Goal: Information Seeking & Learning: Learn about a topic

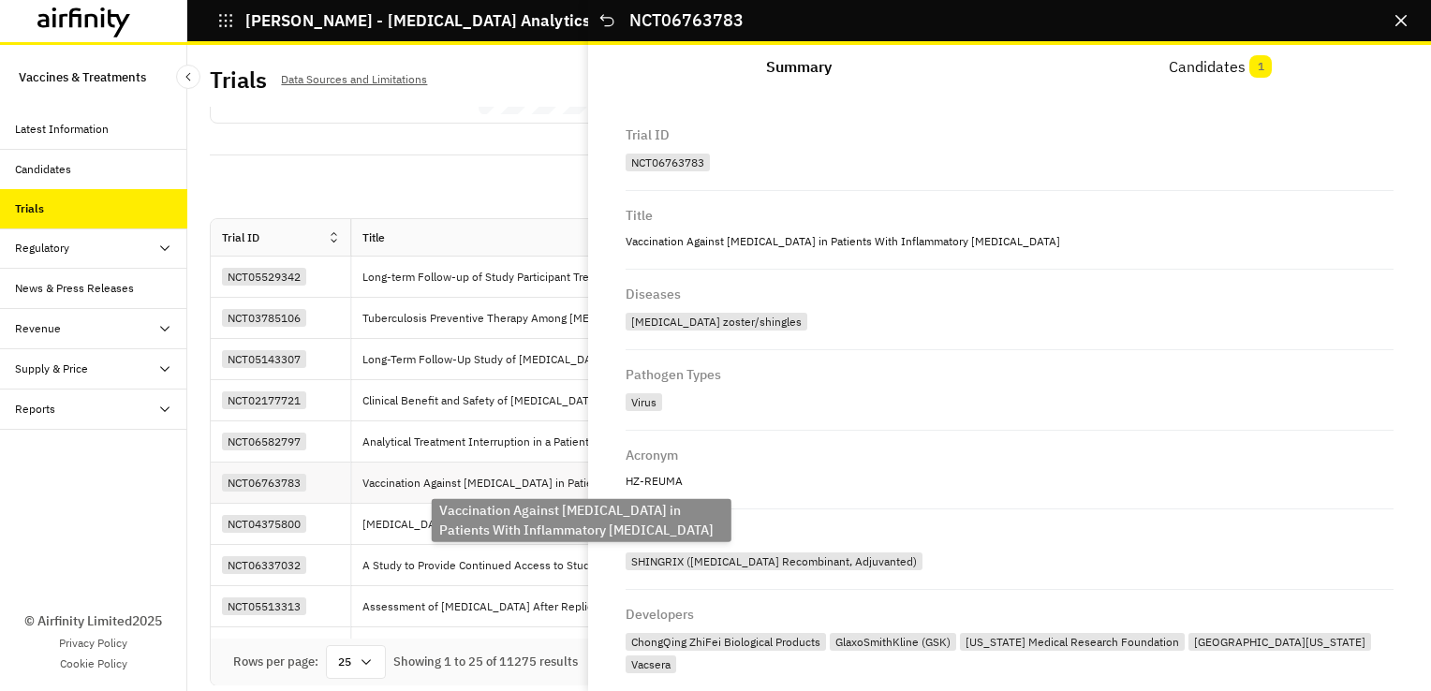
click at [400, 484] on p "Vaccination Against [MEDICAL_DATA] in Patients With Inflammatory [MEDICAL_DATA]" at bounding box center [583, 483] width 442 height 19
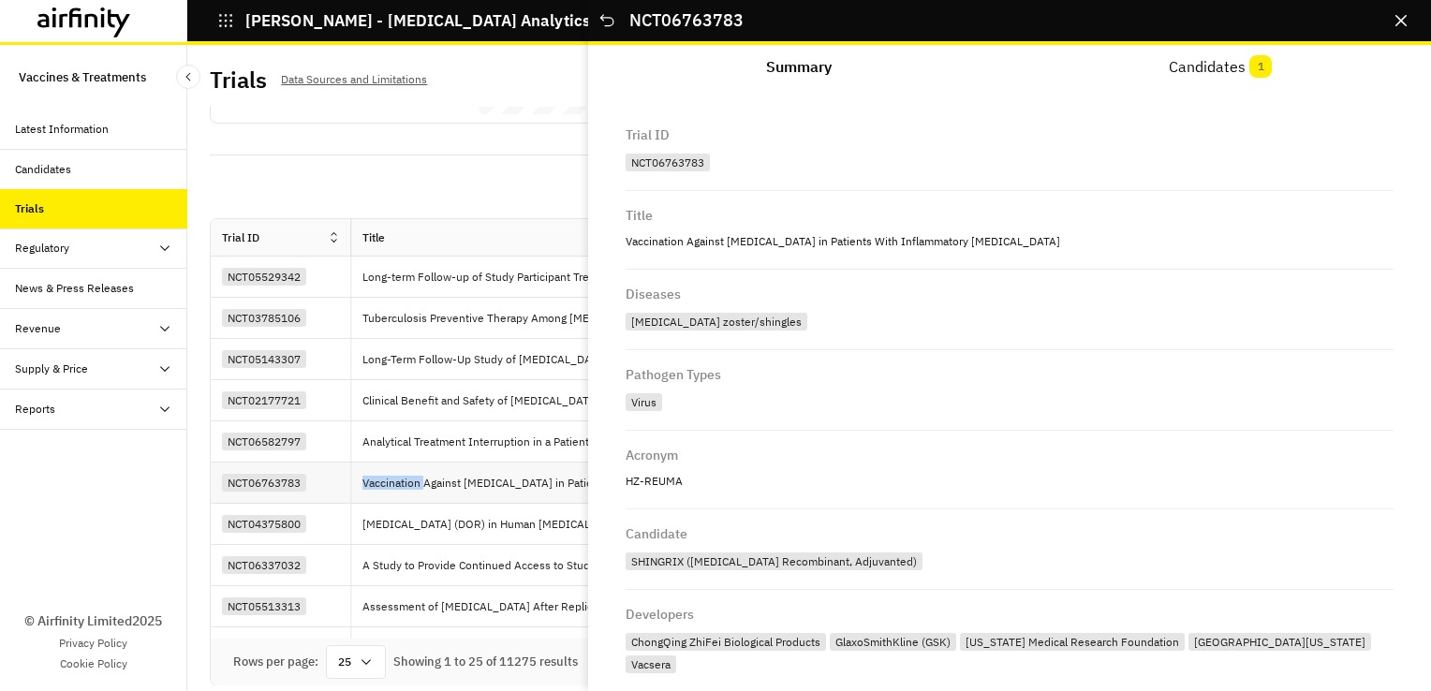
drag, startPoint x: 400, startPoint y: 484, endPoint x: 466, endPoint y: 484, distance: 66.5
click at [466, 484] on p "Vaccination Against [MEDICAL_DATA] in Patients With Inflammatory [MEDICAL_DATA]" at bounding box center [583, 483] width 442 height 19
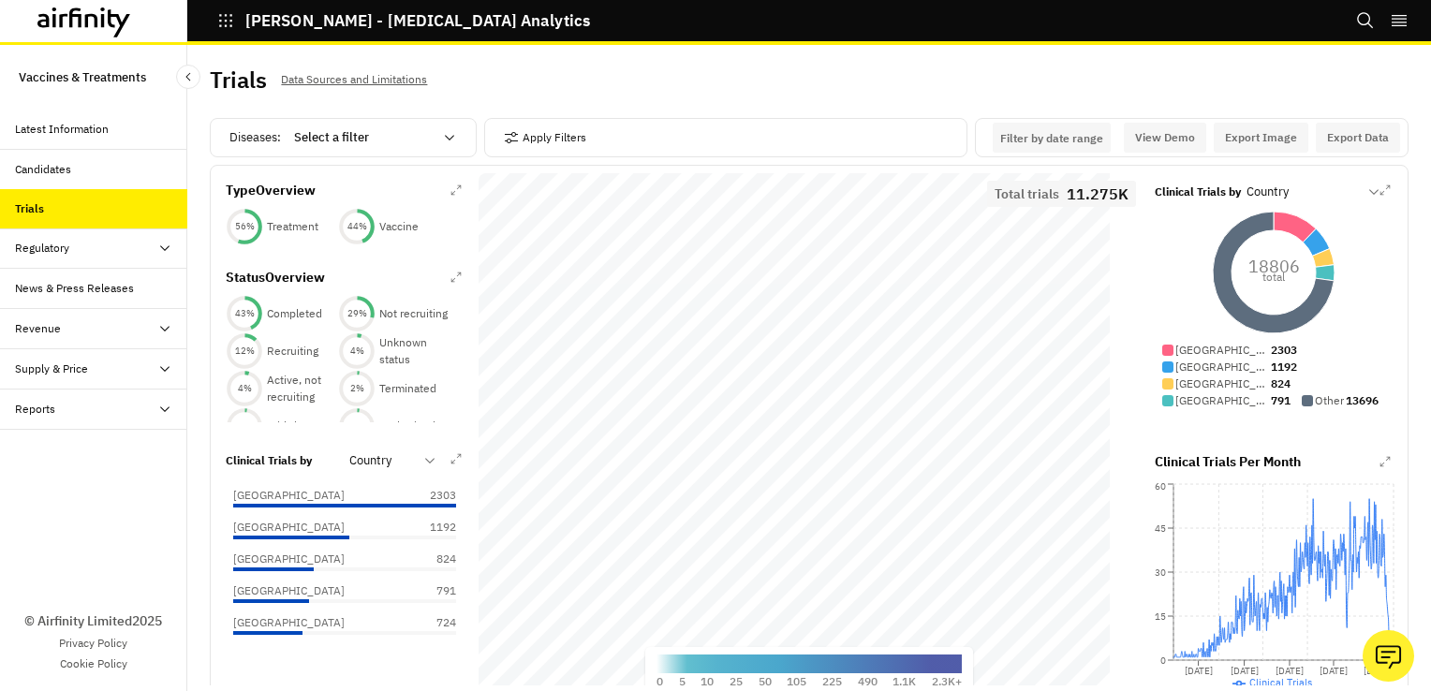
drag, startPoint x: 22, startPoint y: 187, endPoint x: 30, endPoint y: 198, distance: 13.5
click at [22, 187] on div "Candidates" at bounding box center [93, 170] width 187 height 40
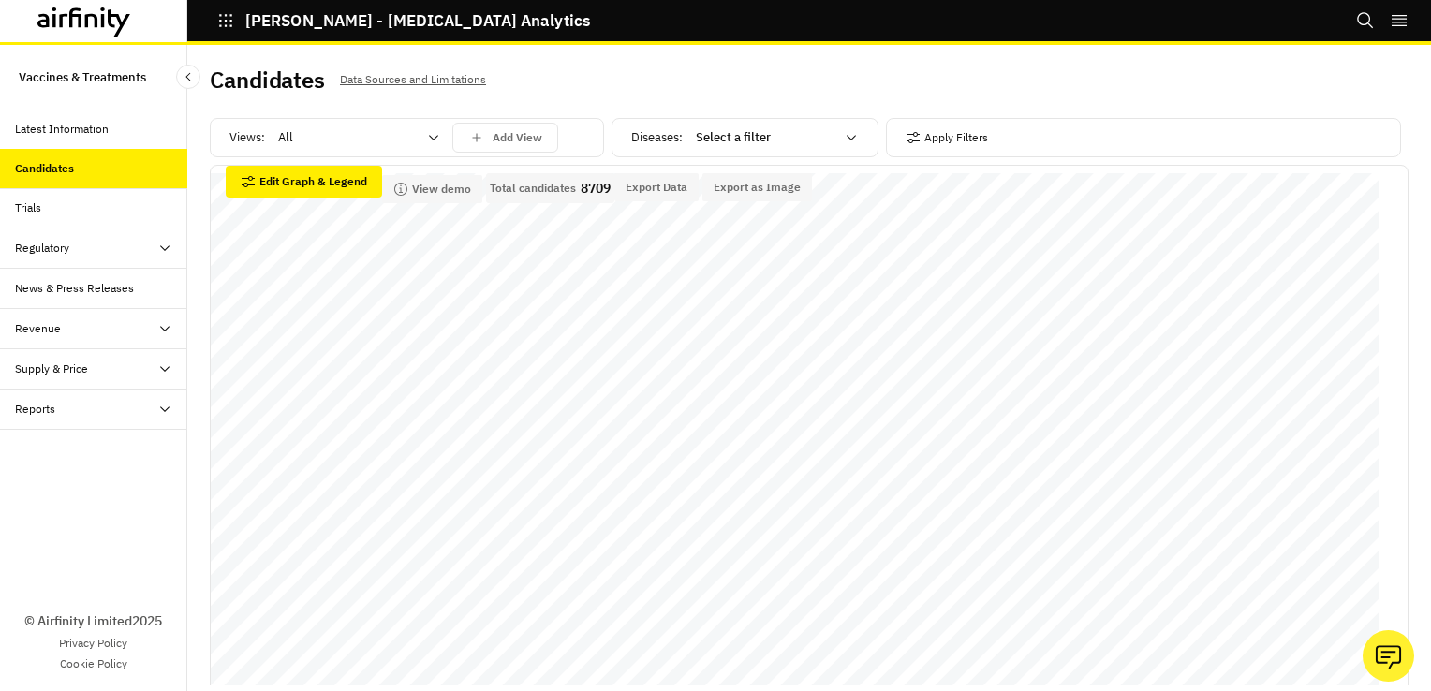
click at [64, 213] on div "Trials" at bounding box center [101, 207] width 172 height 17
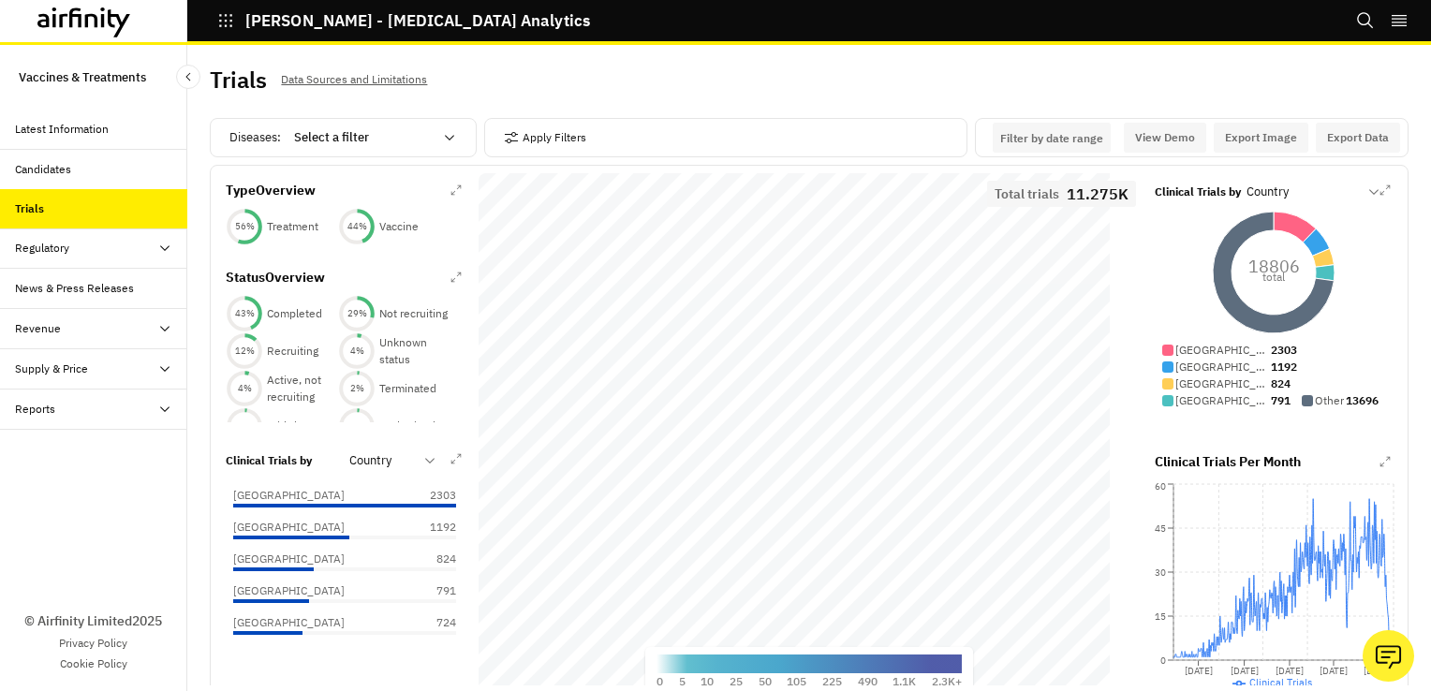
click at [56, 257] on div "Regulatory" at bounding box center [93, 248] width 187 height 40
click at [52, 290] on div "Table" at bounding box center [43, 288] width 27 height 17
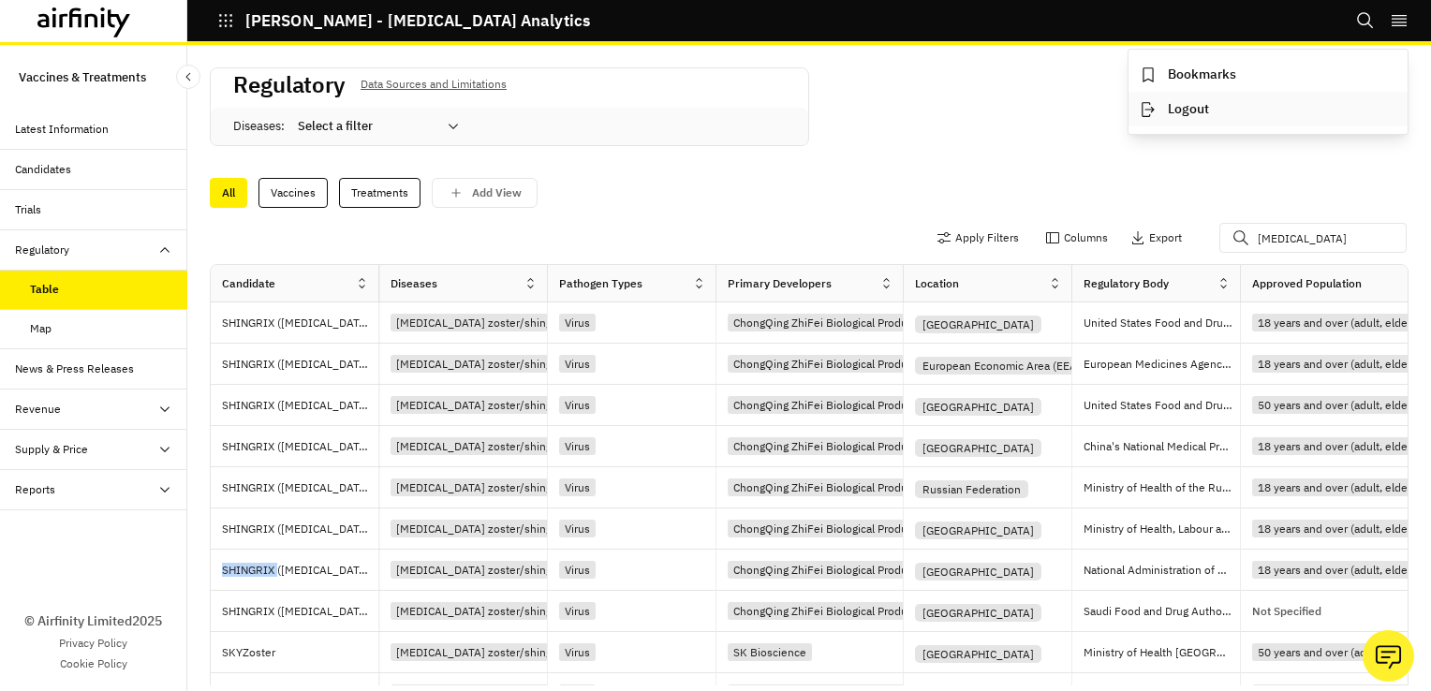
click at [1190, 113] on button "Logout" at bounding box center [1267, 109] width 279 height 35
